Goal: Navigation & Orientation: Find specific page/section

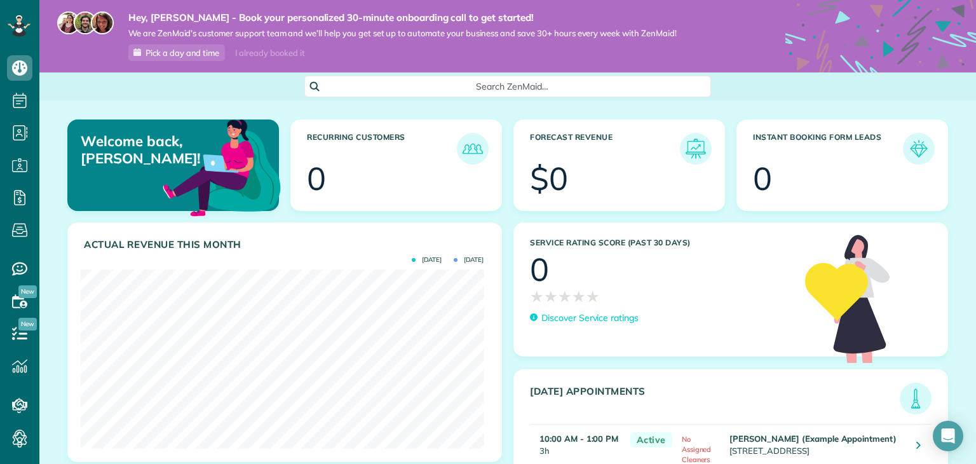
scroll to position [179, 403]
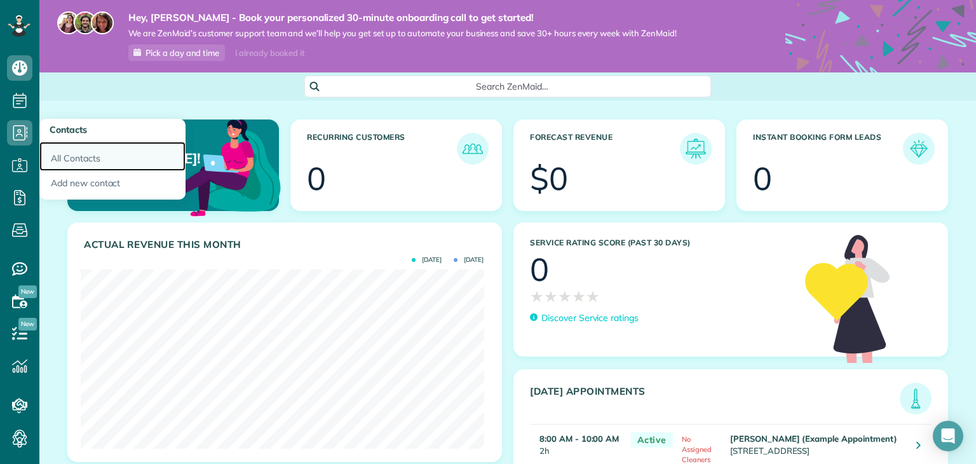
click at [87, 163] on link "All Contacts" at bounding box center [112, 156] width 146 height 29
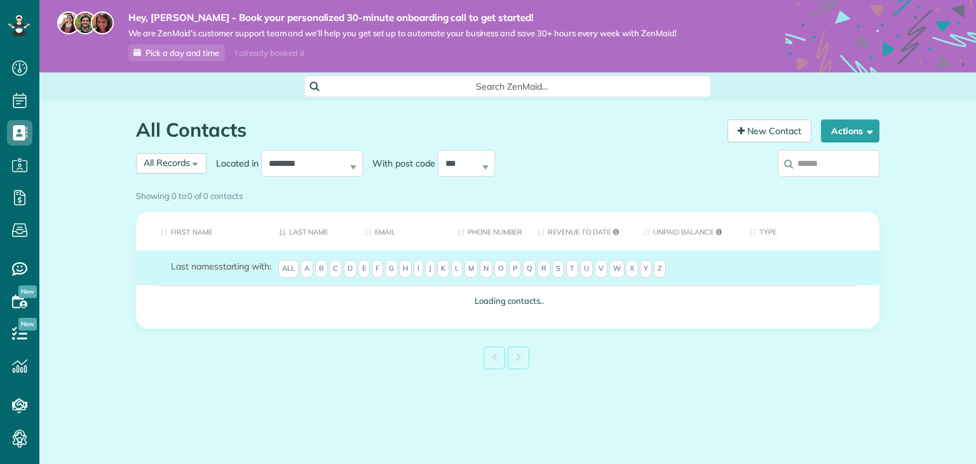
scroll to position [6, 6]
